Goal: Check status

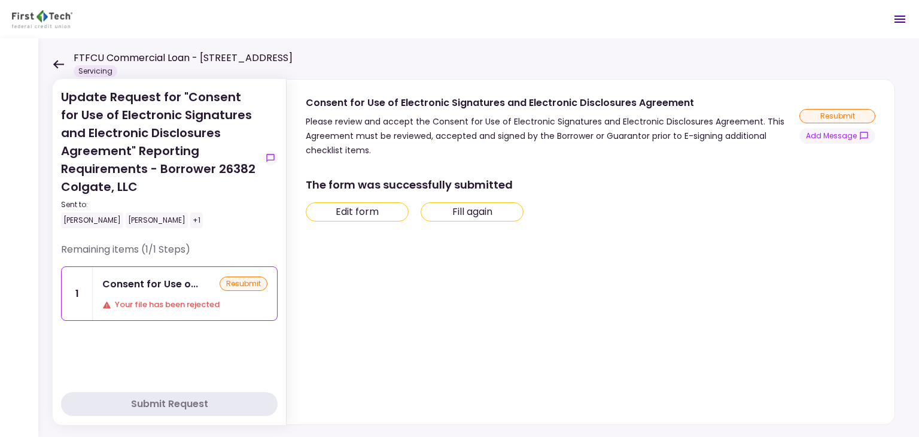
click at [54, 62] on icon at bounding box center [58, 64] width 11 height 9
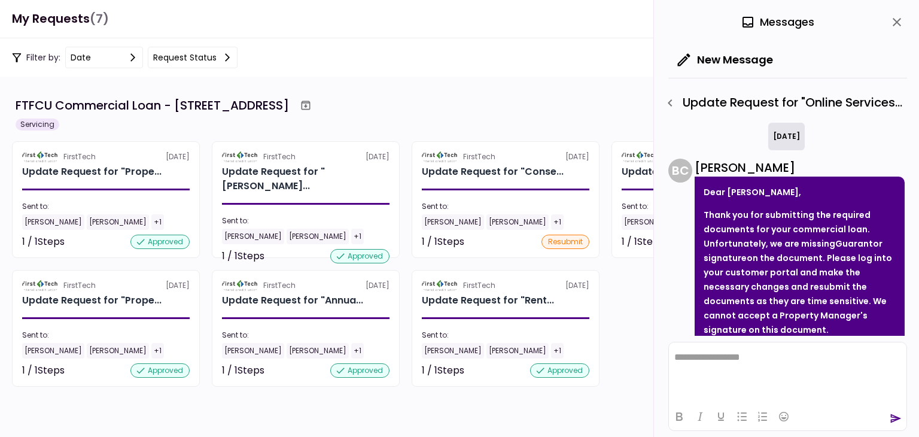
scroll to position [109, 0]
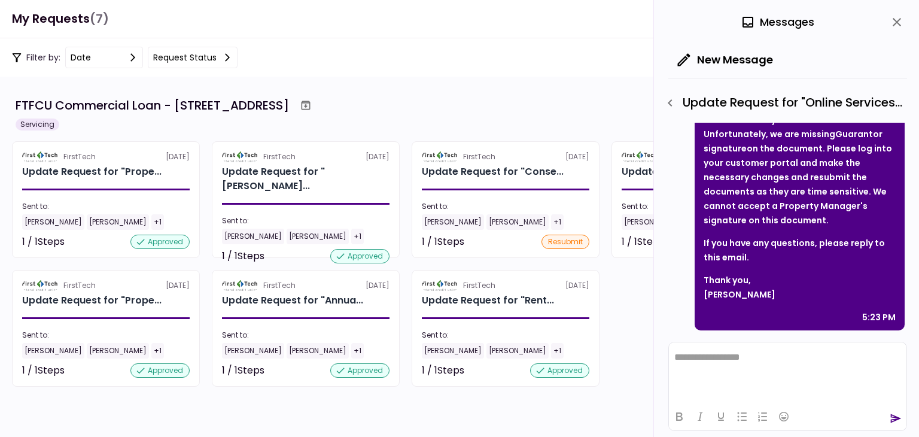
click at [855, 370] on html "**********" at bounding box center [787, 357] width 237 height 30
click at [894, 422] on icon "send" at bounding box center [895, 418] width 12 height 12
click at [895, 412] on icon "send" at bounding box center [895, 418] width 12 height 12
click at [894, 419] on icon "send" at bounding box center [896, 418] width 11 height 9
click at [673, 106] on icon "button" at bounding box center [670, 103] width 14 height 14
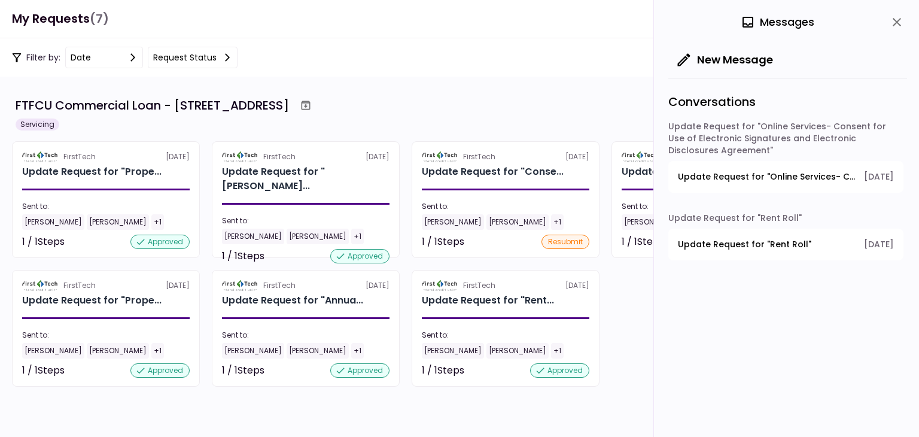
click at [896, 25] on icon "close" at bounding box center [896, 22] width 14 height 14
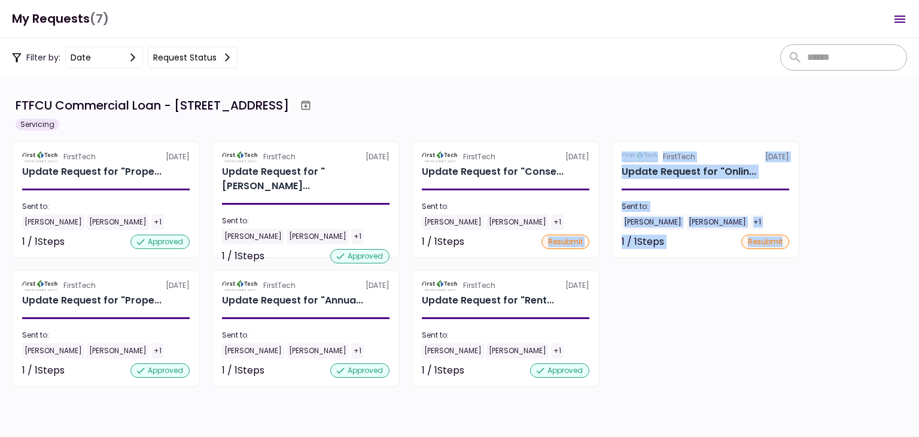
drag, startPoint x: 918, startPoint y: 242, endPoint x: 511, endPoint y: 261, distance: 407.1
click at [511, 261] on section "FTFCU Commercial Loan - [STREET_ADDRESS] Servicing FirstTech [DATE] Update Requ…" at bounding box center [459, 257] width 919 height 360
click at [758, 350] on div "FirstTech [DATE] Update Request for "Prope... Sent to: [PERSON_NAME] [GEOGRAPHI…" at bounding box center [459, 263] width 895 height 245
